Goal: Find specific page/section: Find specific page/section

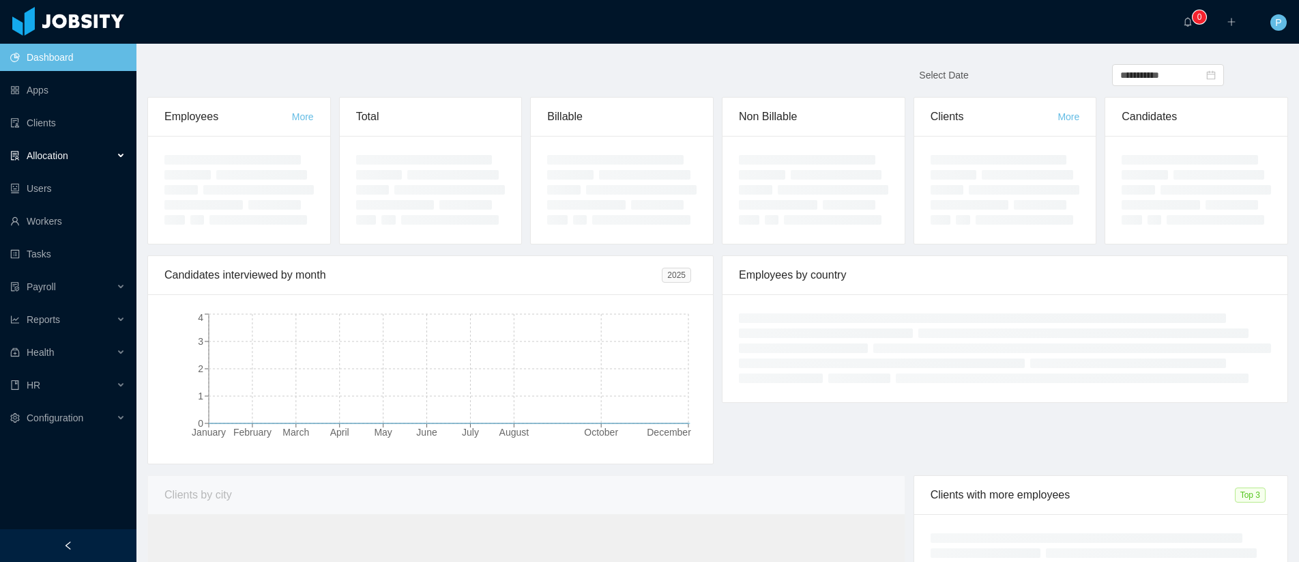
click at [42, 143] on div "Allocation" at bounding box center [68, 155] width 136 height 27
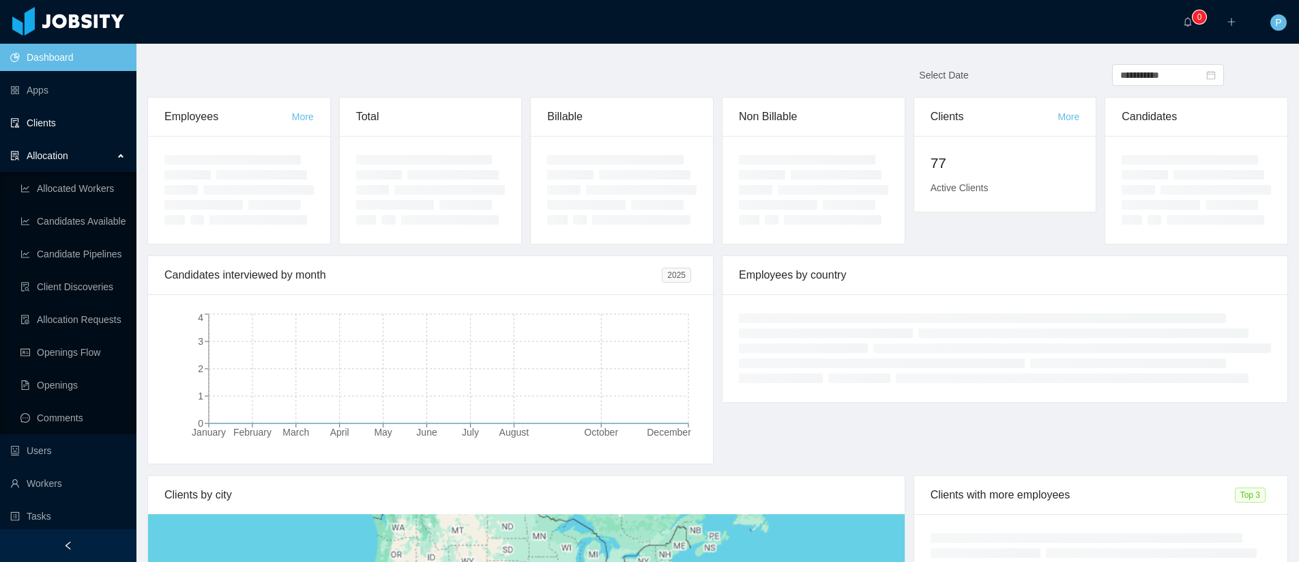
click at [45, 131] on link "Clients" at bounding box center [67, 122] width 115 height 27
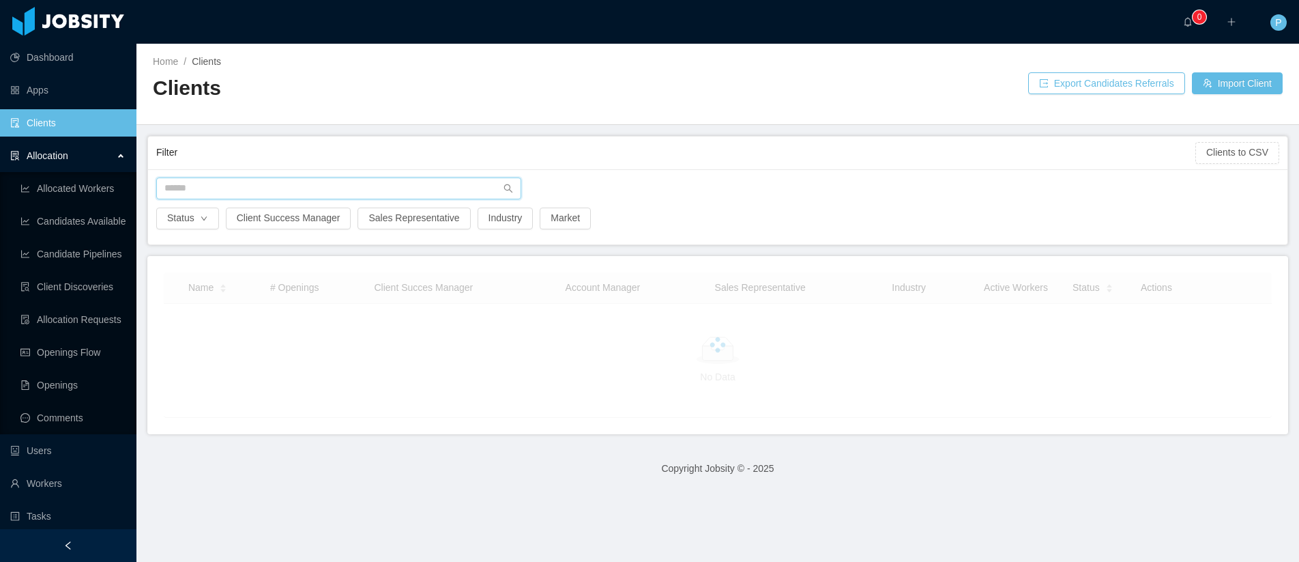
click at [371, 191] on input "text" at bounding box center [338, 188] width 365 height 22
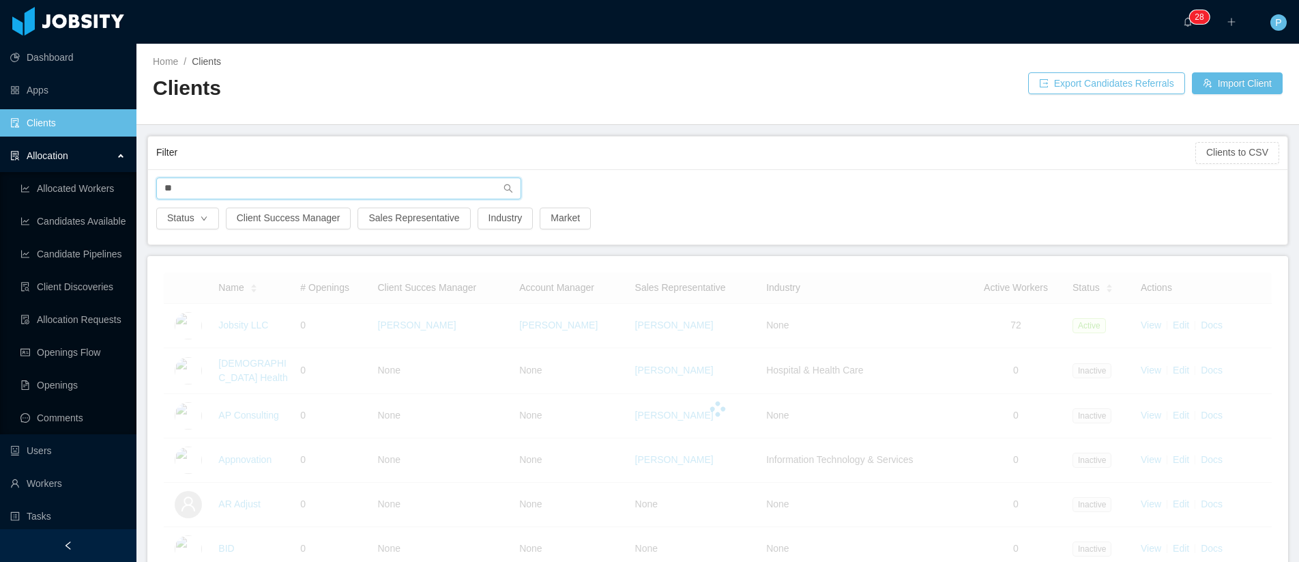
type input "*"
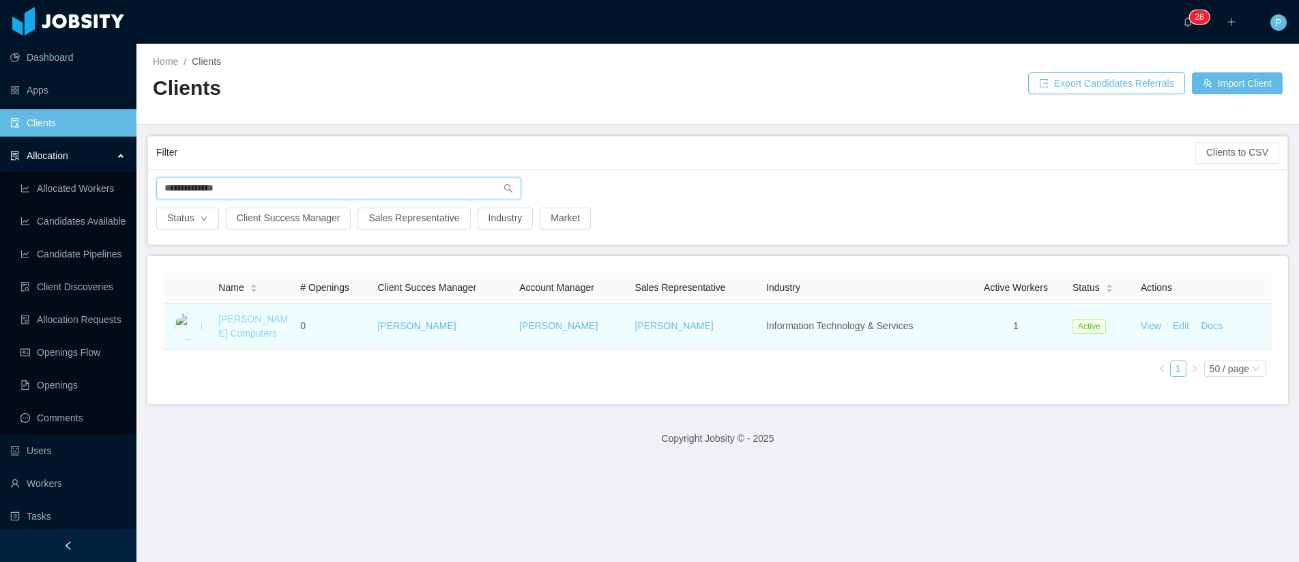
type input "**********"
click at [236, 330] on link "Daly Computers" at bounding box center [253, 325] width 70 height 25
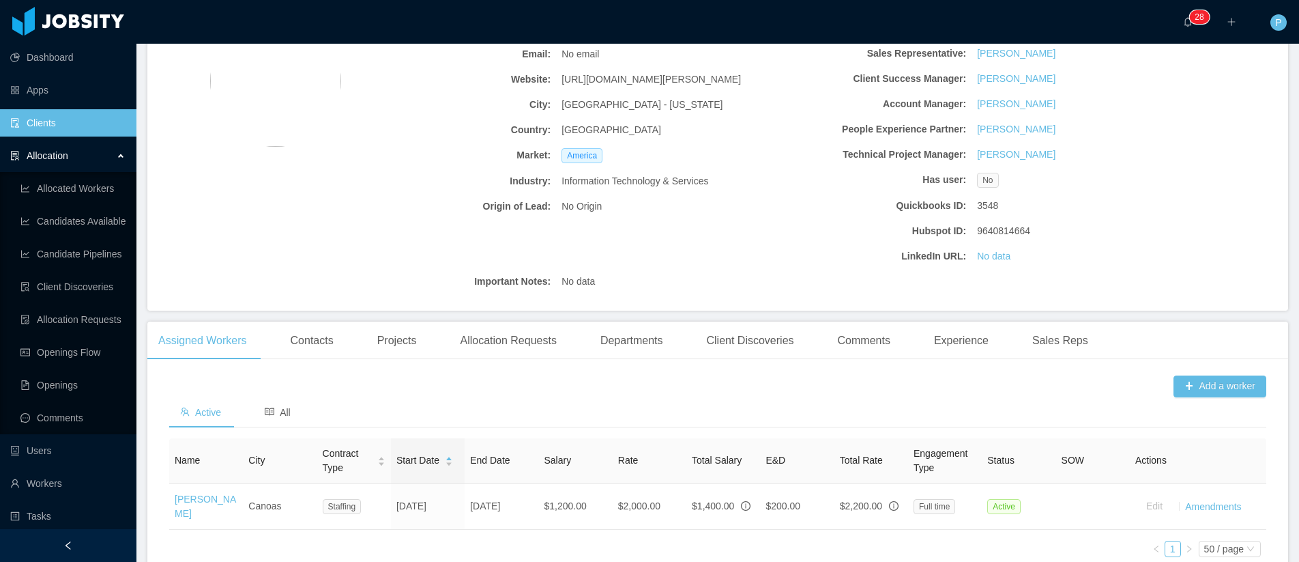
scroll to position [233, 0]
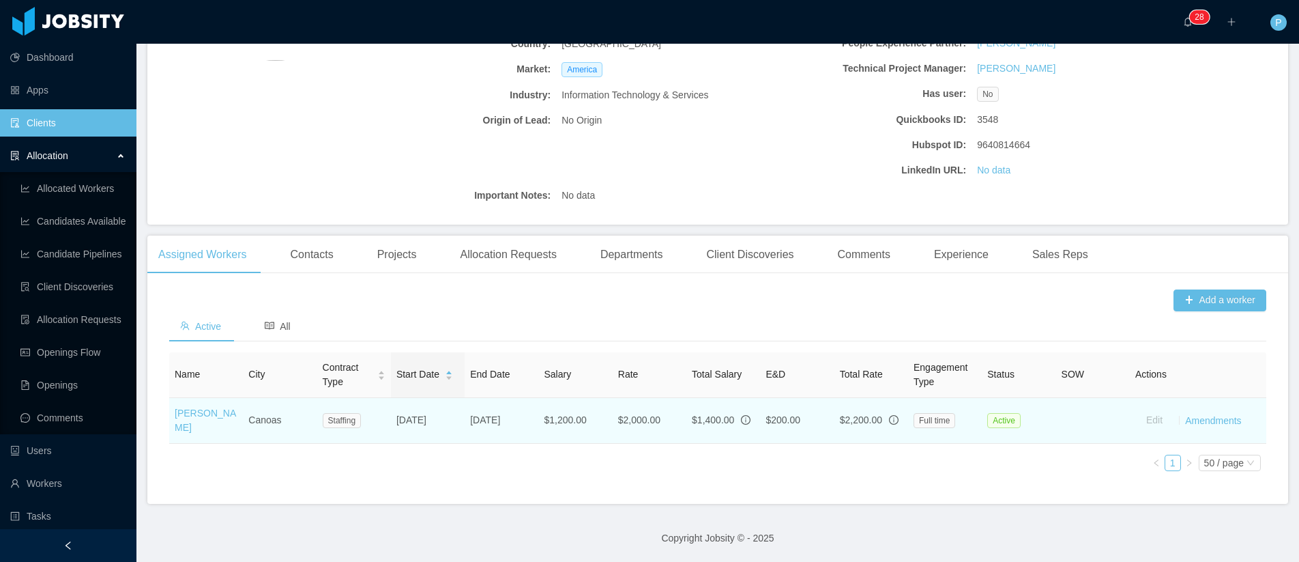
click at [889, 420] on icon "info-circle" at bounding box center [894, 420] width 10 height 10
click at [1196, 414] on link "Amendments" at bounding box center [1213, 419] width 56 height 11
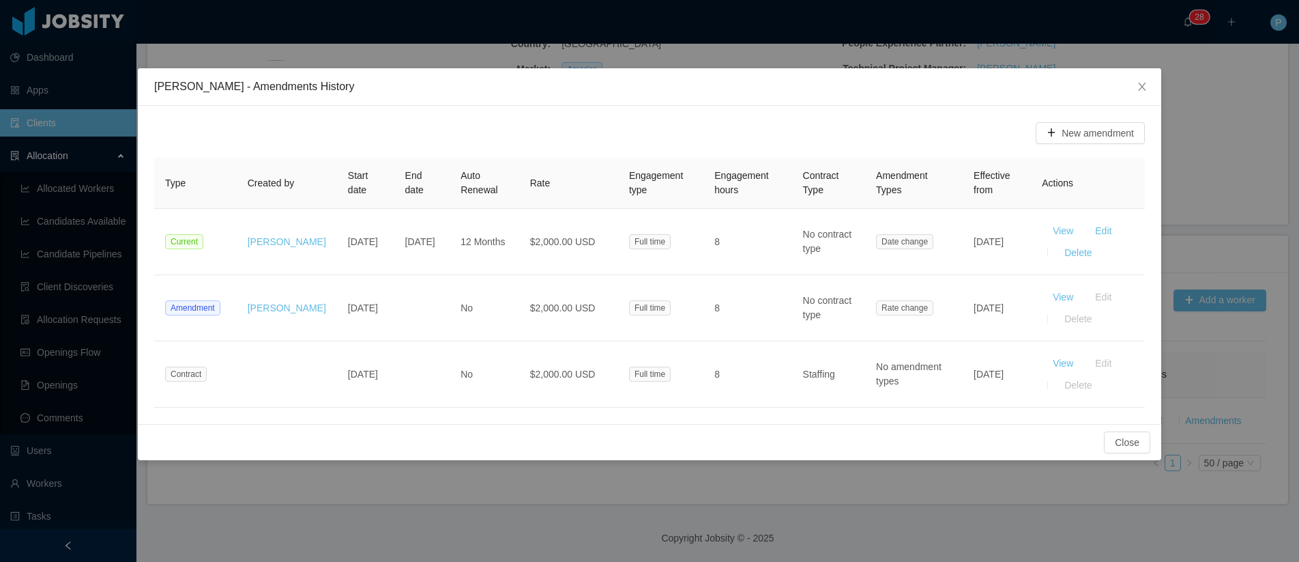
click at [622, 122] on div "New amendment" at bounding box center [649, 133] width 991 height 22
click at [1144, 83] on icon "icon: close" at bounding box center [1142, 86] width 11 height 11
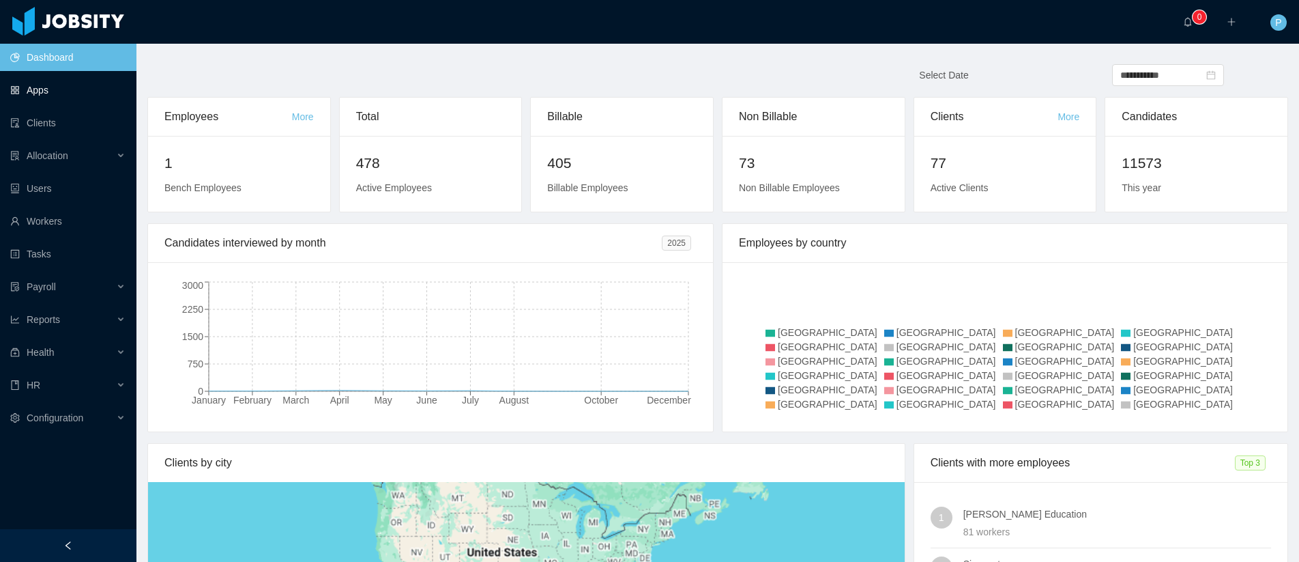
click at [40, 102] on link "Apps" at bounding box center [67, 89] width 115 height 27
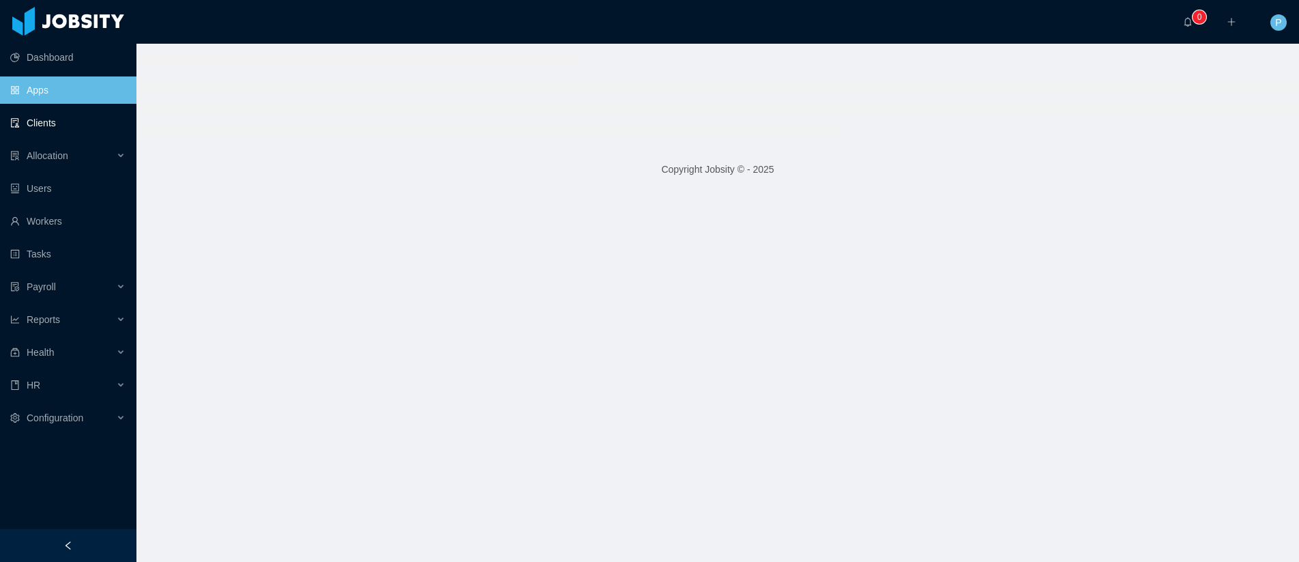
click at [43, 122] on link "Clients" at bounding box center [67, 122] width 115 height 27
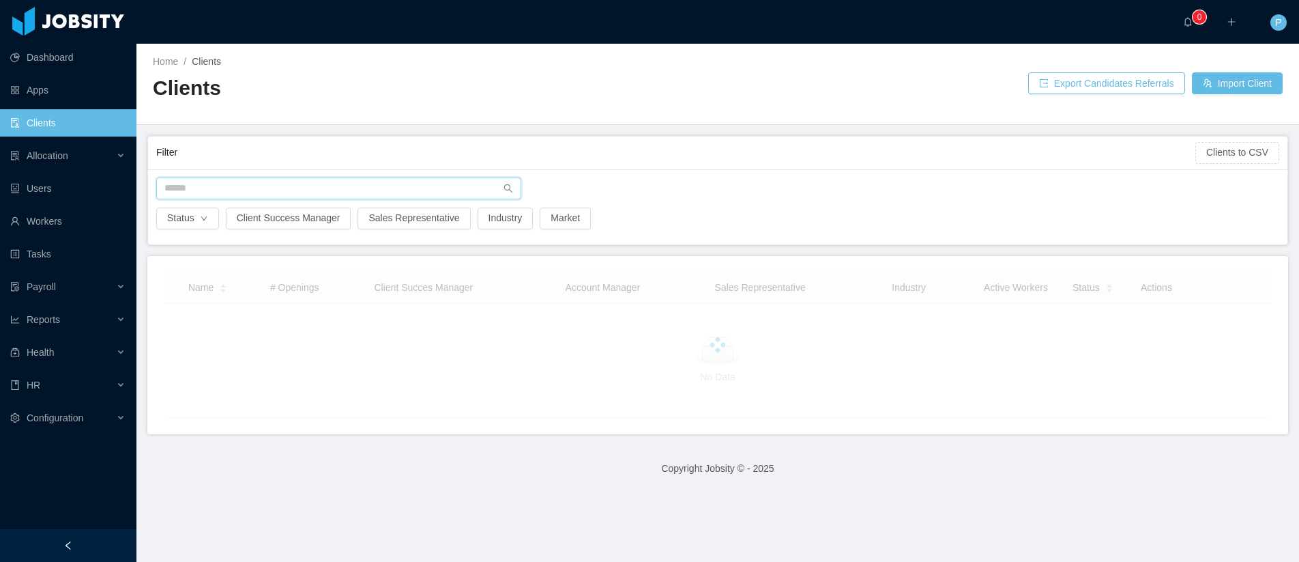
click at [250, 182] on input "text" at bounding box center [338, 188] width 365 height 22
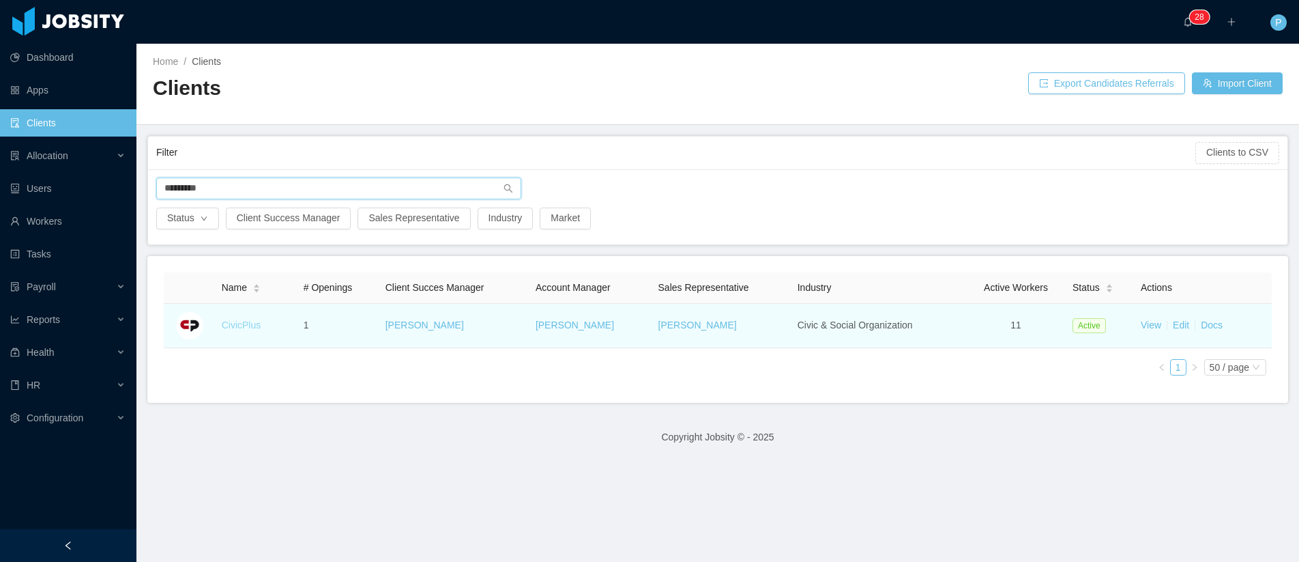
type input "*********"
click at [248, 325] on link "CivicPlus" at bounding box center [242, 324] width 40 height 11
